Goal: Task Accomplishment & Management: Use online tool/utility

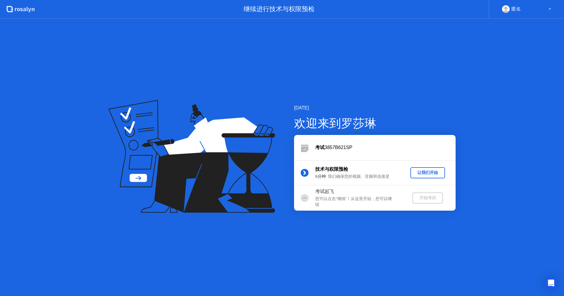
click at [423, 171] on div "让我们开始" at bounding box center [428, 173] width 30 height 6
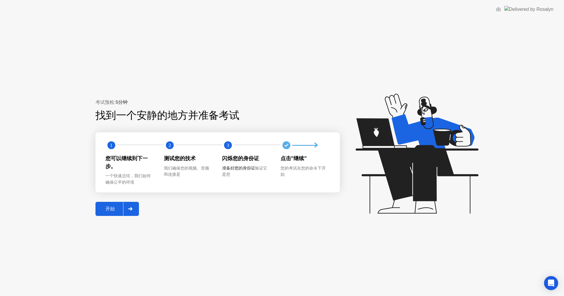
click at [116, 208] on div "开始" at bounding box center [110, 209] width 26 height 6
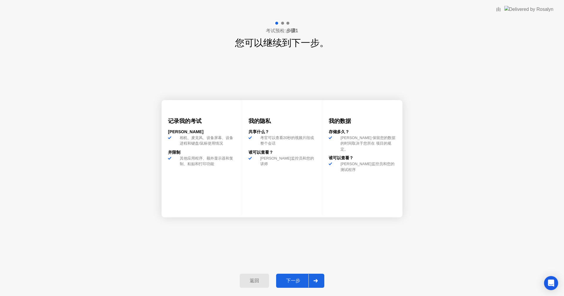
click at [291, 281] on div "下一步" at bounding box center [293, 281] width 31 height 6
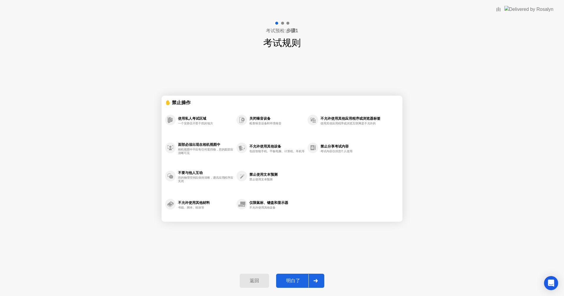
click at [296, 277] on button "明白了" at bounding box center [300, 281] width 48 height 14
select select "**********"
select select "*******"
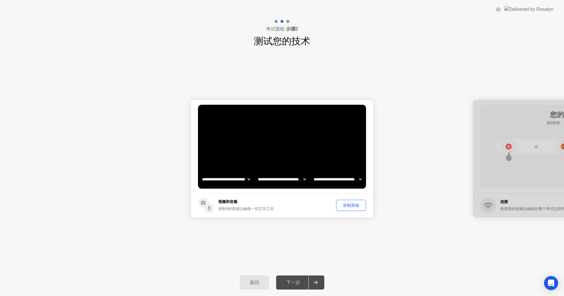
click at [349, 207] on div "录制剪辑" at bounding box center [351, 206] width 26 height 6
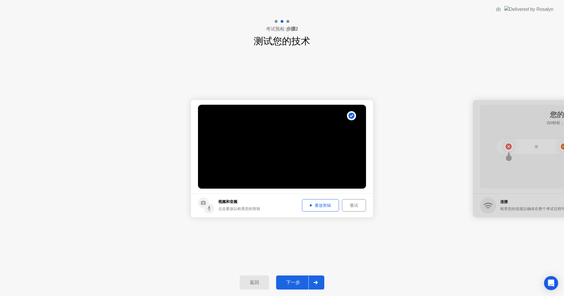
click at [329, 207] on div "重放剪辑" at bounding box center [320, 206] width 33 height 6
click at [304, 278] on button "下一步" at bounding box center [300, 283] width 48 height 14
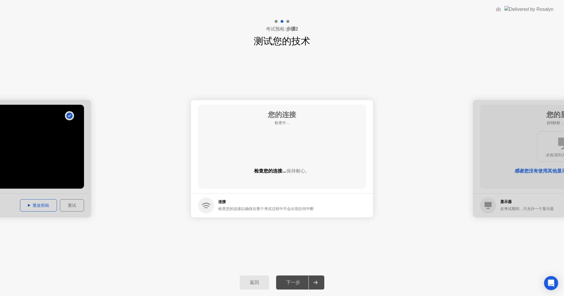
drag, startPoint x: 289, startPoint y: 285, endPoint x: 303, endPoint y: 240, distance: 46.9
click at [289, 284] on div "下一步" at bounding box center [293, 283] width 31 height 6
click at [294, 282] on div "下一步" at bounding box center [293, 283] width 31 height 6
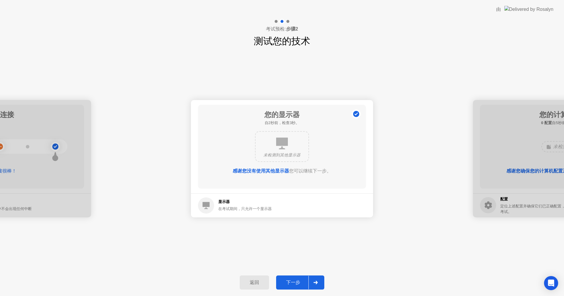
click at [298, 284] on div "下一步" at bounding box center [293, 283] width 31 height 6
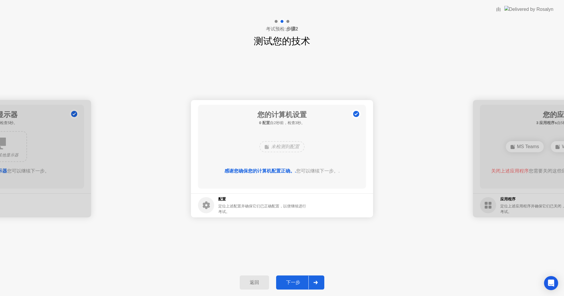
click at [296, 284] on div "下一步" at bounding box center [293, 283] width 31 height 6
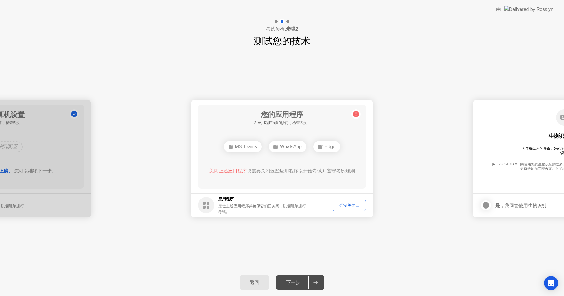
click at [349, 206] on div "强制关闭..." at bounding box center [349, 206] width 29 height 6
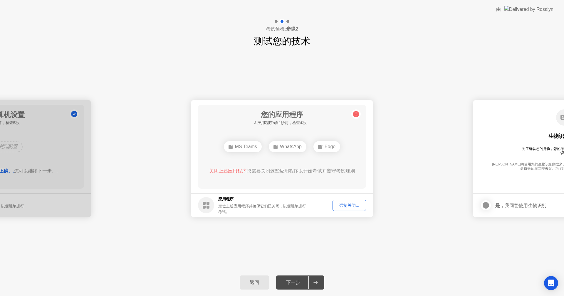
click at [354, 205] on div "强制关闭..." at bounding box center [349, 206] width 29 height 6
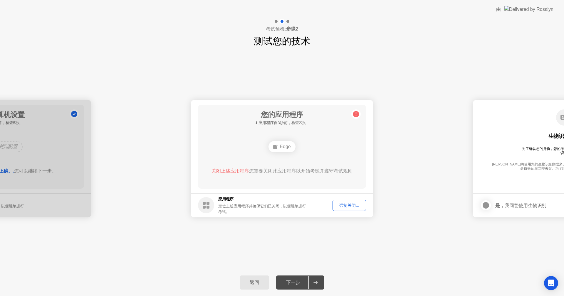
click at [349, 205] on div "强制关闭..." at bounding box center [349, 206] width 29 height 6
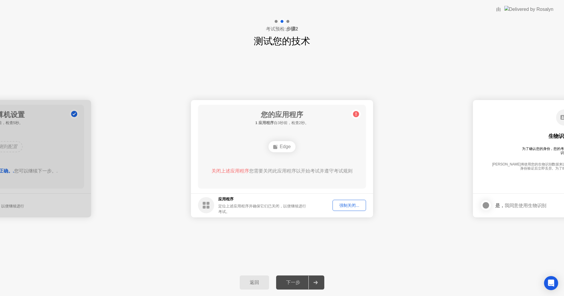
click at [348, 207] on div "强制关闭..." at bounding box center [349, 206] width 29 height 6
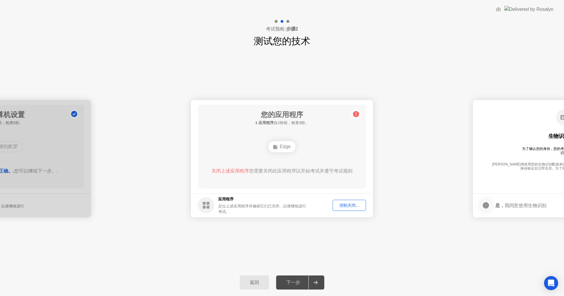
click at [352, 205] on div "强制关闭..." at bounding box center [349, 206] width 29 height 6
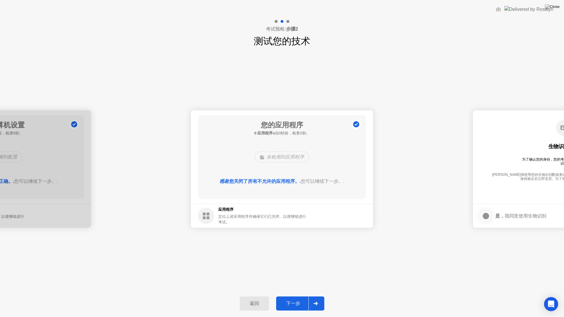
click at [423, 236] on div "**********" at bounding box center [282, 169] width 564 height 242
click at [291, 296] on div "下一步" at bounding box center [293, 304] width 31 height 6
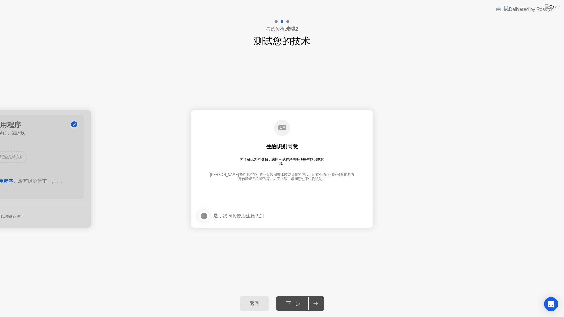
click at [298, 296] on div "下一步" at bounding box center [293, 304] width 31 height 6
click at [201, 211] on label at bounding box center [205, 216] width 15 height 12
click at [294, 296] on div "下一步" at bounding box center [293, 304] width 31 height 6
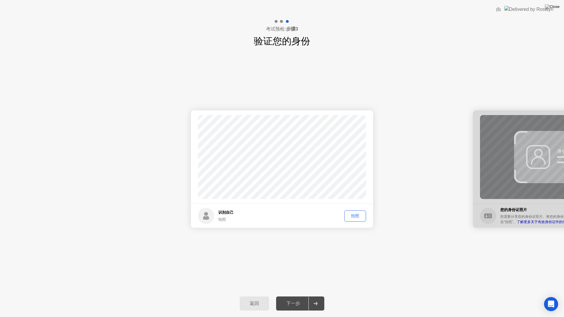
drag, startPoint x: 413, startPoint y: 156, endPoint x: 367, endPoint y: 118, distance: 59.6
click at [298, 98] on div "成功 照片正确 识别自己 拍照 拍照 成功 照片正确 失败 照片不正确。 身份证 您的身份证照片 您需要分享您的身份证照片。将您的身份证放在框架中并点击”拍照…" at bounding box center [282, 169] width 564 height 242
drag, startPoint x: 522, startPoint y: 160, endPoint x: 415, endPoint y: 123, distance: 113.0
click at [358, 212] on button "拍照" at bounding box center [355, 216] width 22 height 11
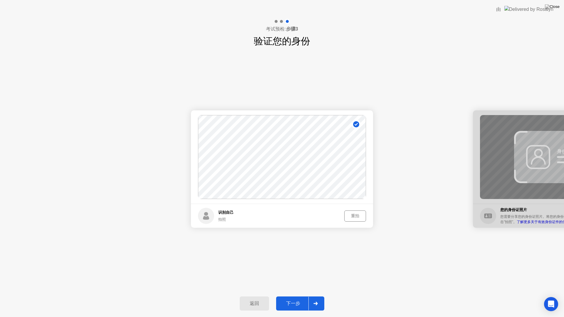
click at [293, 296] on div "下一步" at bounding box center [293, 304] width 31 height 6
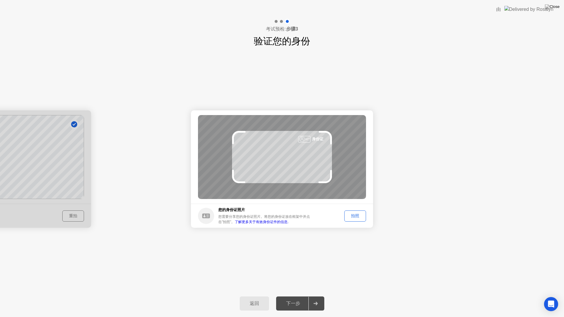
click at [357, 211] on button "拍照" at bounding box center [355, 216] width 22 height 11
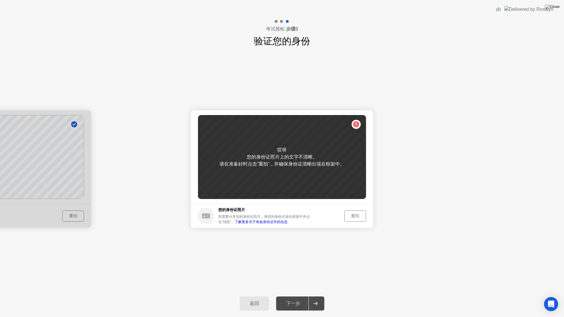
click at [354, 219] on div "重拍" at bounding box center [355, 216] width 18 height 6
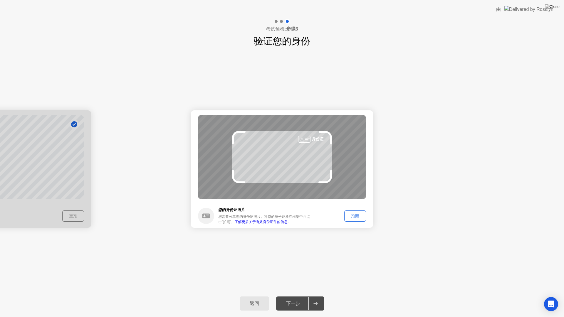
click at [354, 219] on div "拍照" at bounding box center [355, 216] width 18 height 6
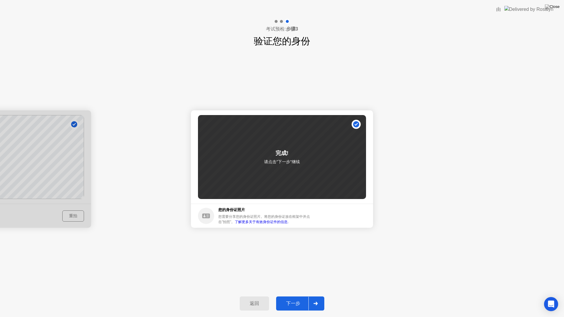
click at [301, 296] on button "下一步" at bounding box center [300, 304] width 48 height 14
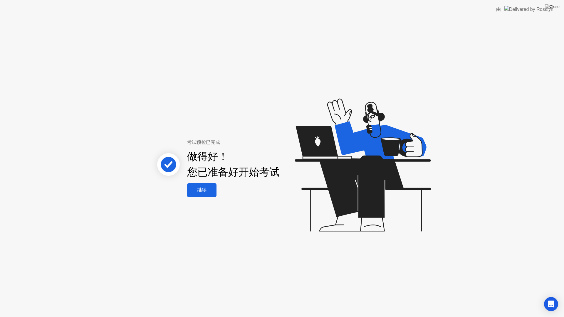
click at [211, 196] on button "继续" at bounding box center [201, 190] width 29 height 14
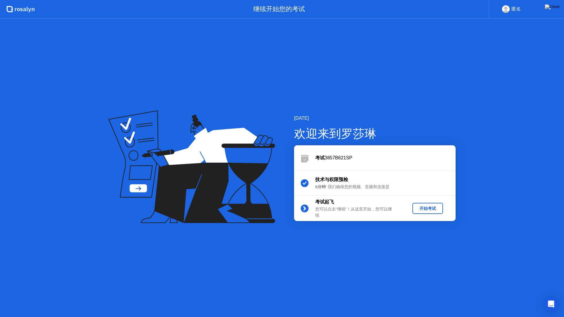
click at [418, 210] on div "开始考试" at bounding box center [428, 209] width 26 height 6
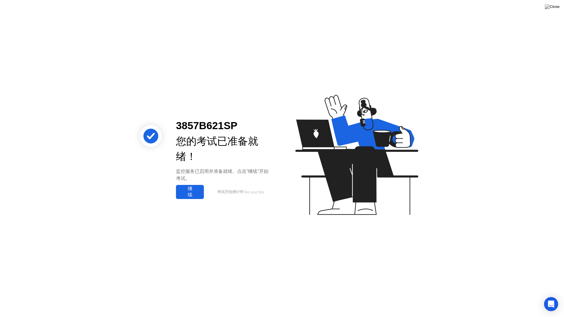
click at [193, 191] on div "继续" at bounding box center [190, 192] width 24 height 12
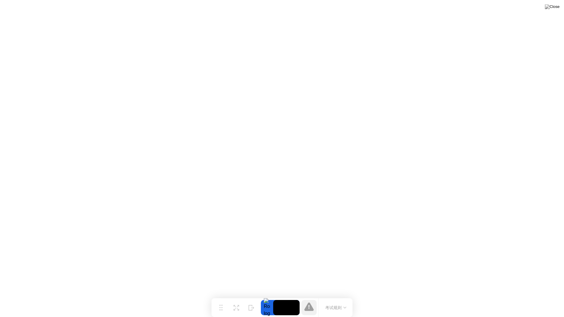
click at [339, 296] on button "考试规则" at bounding box center [336, 308] width 25 height 6
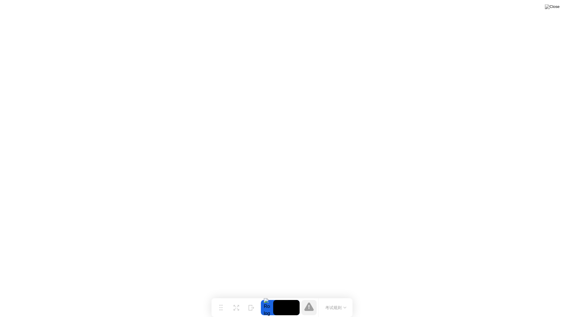
click at [330, 296] on button "考试规则" at bounding box center [336, 308] width 25 height 6
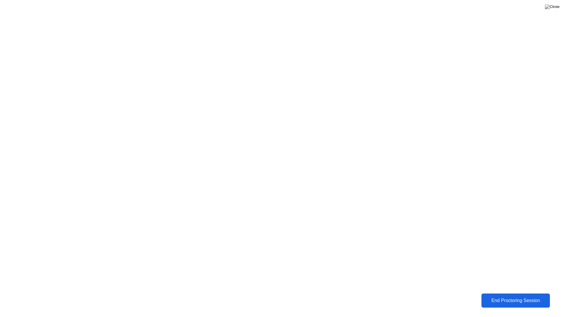
click at [483, 296] on div "End Proctoring Session" at bounding box center [515, 300] width 65 height 5
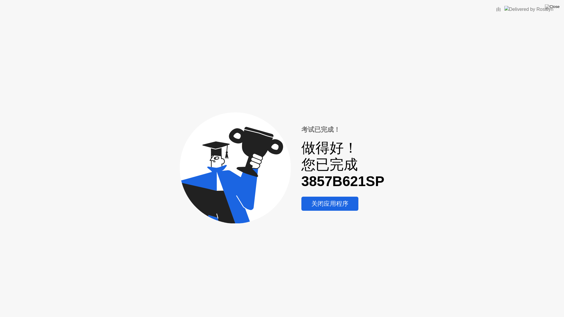
click at [348, 206] on div "关闭应用程序" at bounding box center [329, 204] width 53 height 9
